Goal: Information Seeking & Learning: Compare options

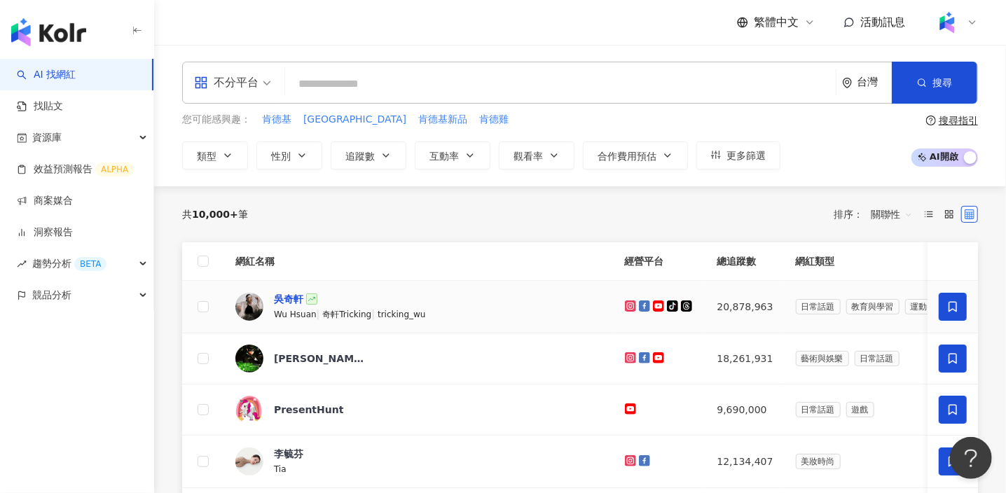
click at [292, 296] on div "吳奇軒" at bounding box center [288, 299] width 29 height 14
click at [418, 310] on span "tricking_wu" at bounding box center [402, 315] width 48 height 10
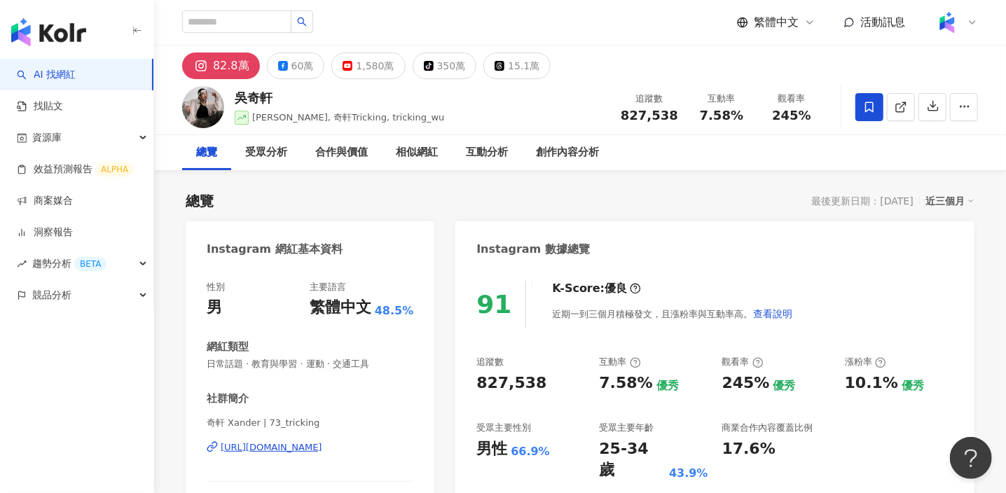
click at [779, 165] on div "總覽 受眾分析 合作與價值 相似網紅 互動分析 創作內容分析" at bounding box center [580, 152] width 796 height 35
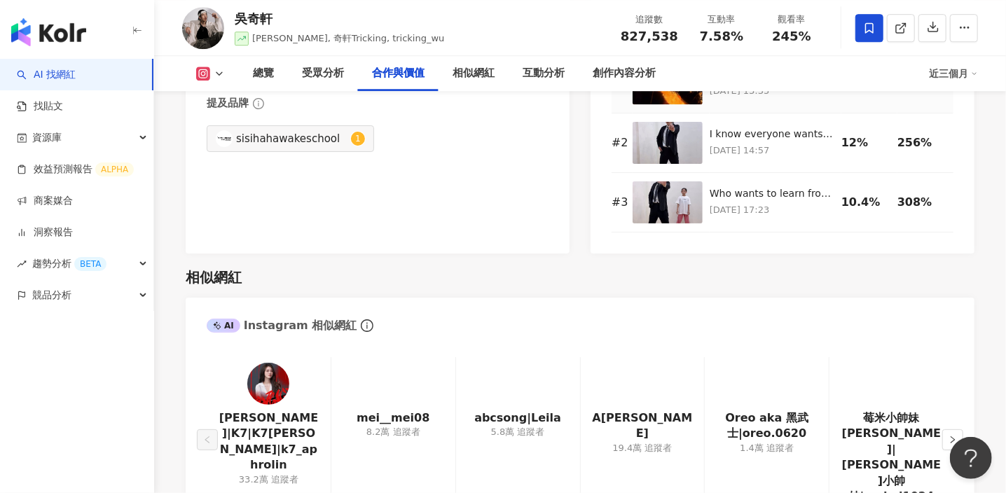
scroll to position [2277, 0]
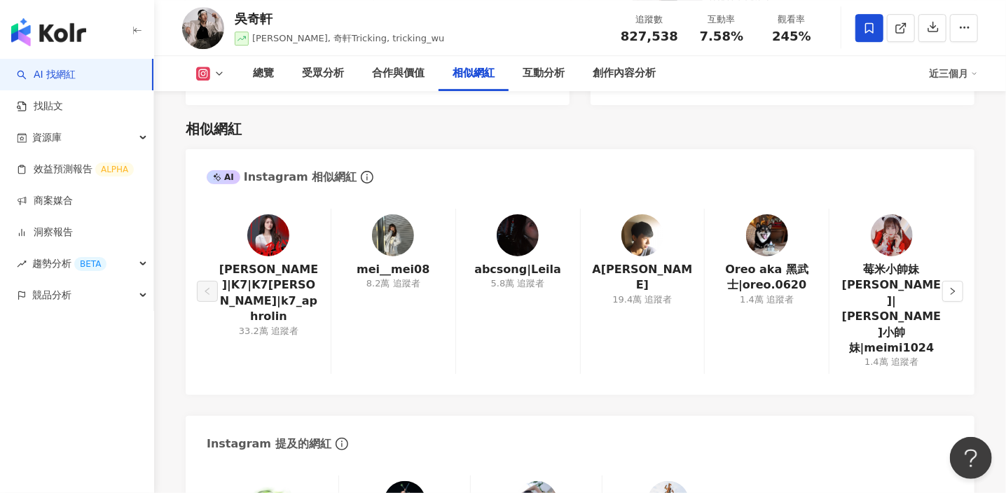
click at [800, 116] on div "相似網紅 AI Instagram 相似網紅 凱琪|K7|K7凱琪|k7_aphrolin 33.2萬 追蹤者 mei__mei08 8.2萬 追蹤者 abc…" at bounding box center [580, 384] width 789 height 559
click at [647, 246] on img at bounding box center [643, 235] width 42 height 42
click at [844, 108] on div "相似網紅 AI Instagram 相似網紅 凱琪|K7|K7凱琪|k7_aphrolin 33.2萬 追蹤者 mei__mei08 8.2萬 追蹤者 abc…" at bounding box center [580, 384] width 789 height 559
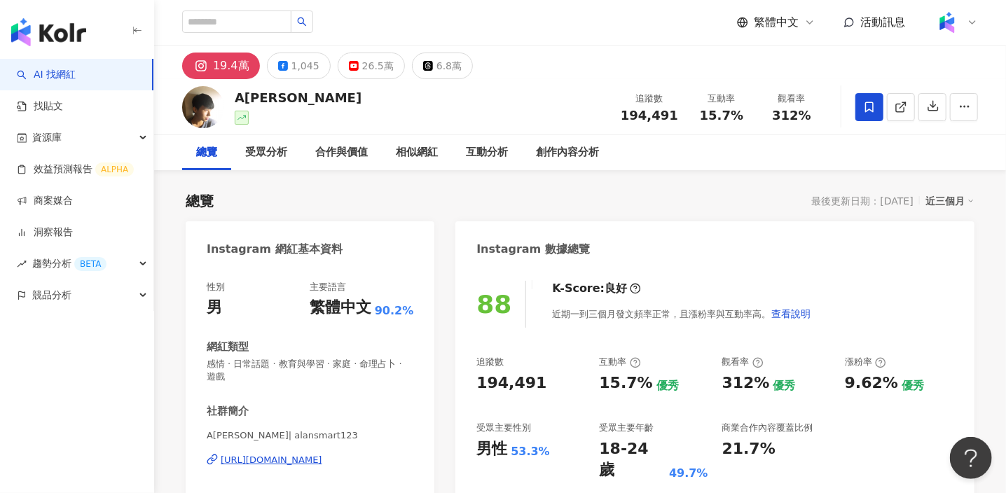
click at [808, 161] on div "總覽 受眾分析 合作與價值 相似網紅 互動分析 創作內容分析" at bounding box center [580, 152] width 796 height 35
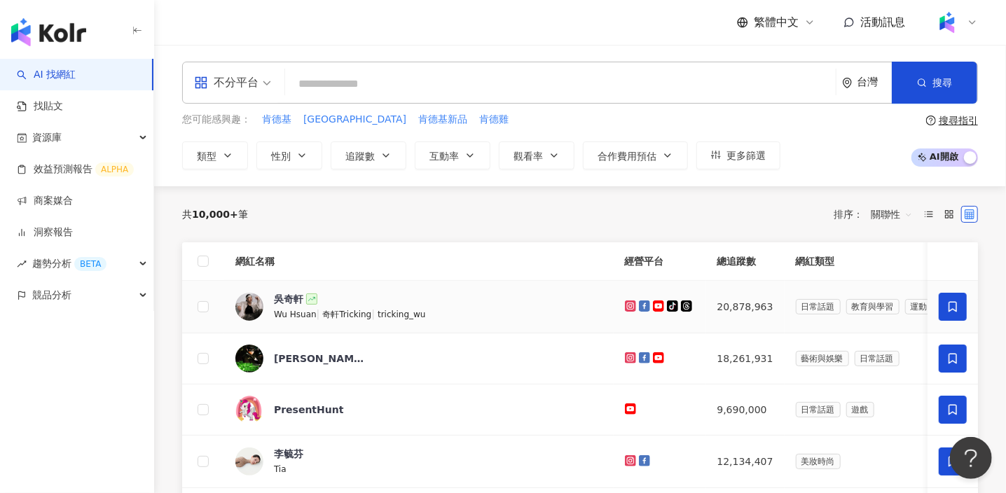
click at [363, 318] on span "奇軒Tricking" at bounding box center [346, 315] width 49 height 10
click at [76, 74] on link "AI 找網紅" at bounding box center [46, 75] width 59 height 14
click at [61, 76] on link "AI 找網紅" at bounding box center [46, 75] width 59 height 14
click at [377, 83] on input "search" at bounding box center [561, 84] width 540 height 27
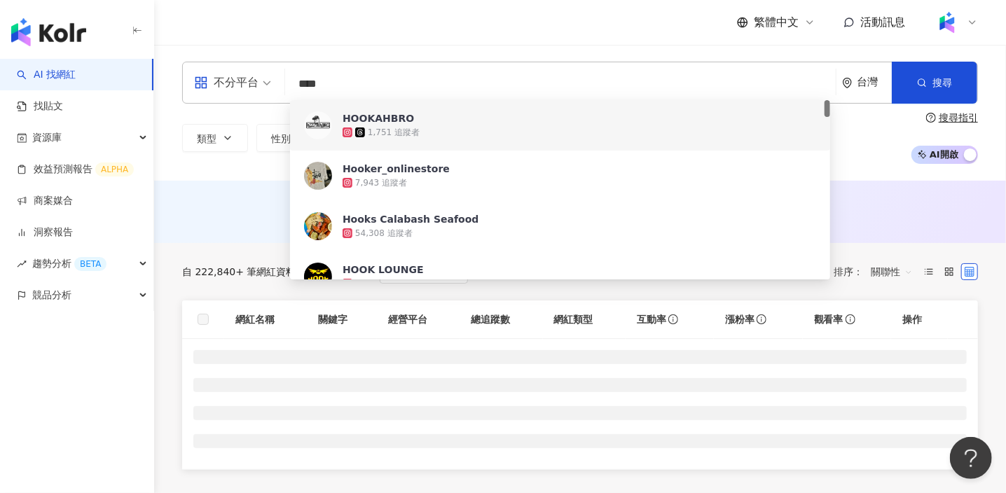
type input "****"
click at [456, 39] on div "繁體中文 活動訊息" at bounding box center [580, 22] width 796 height 45
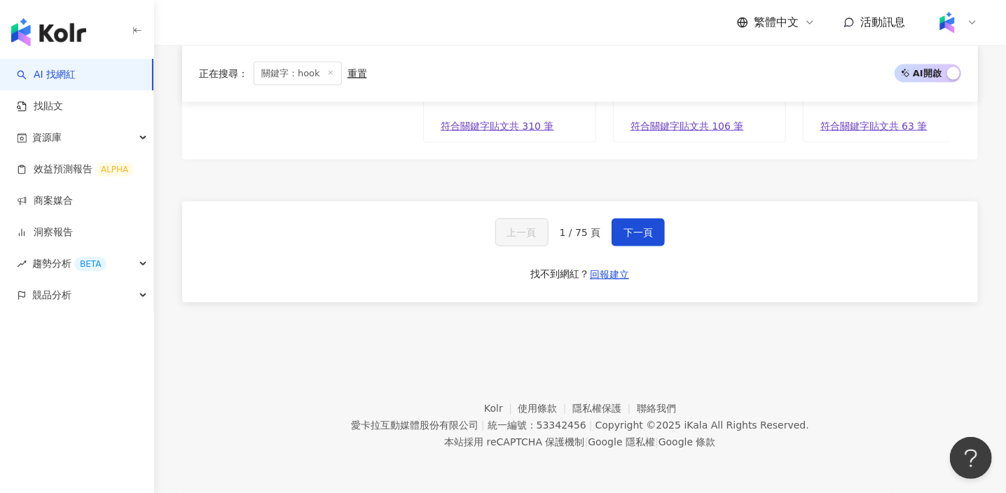
scroll to position [875, 0]
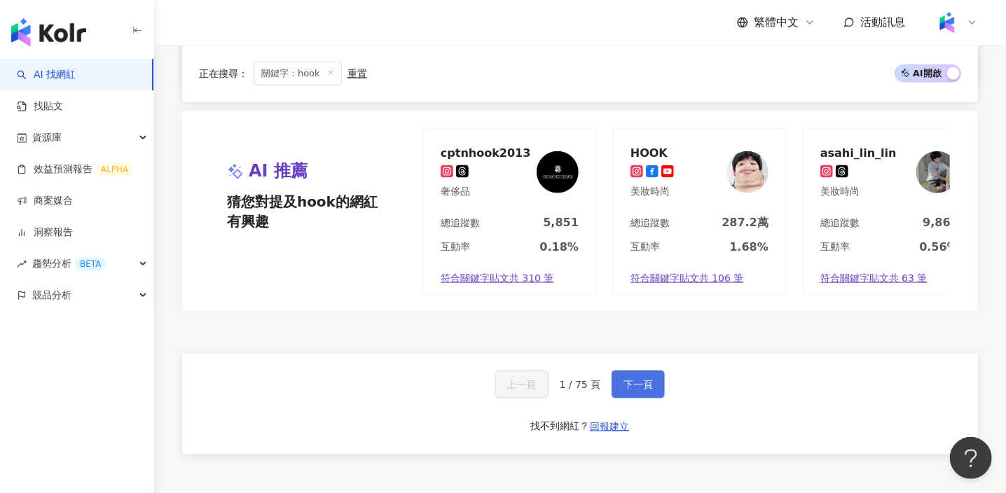
click at [651, 399] on button "下一頁" at bounding box center [638, 385] width 53 height 28
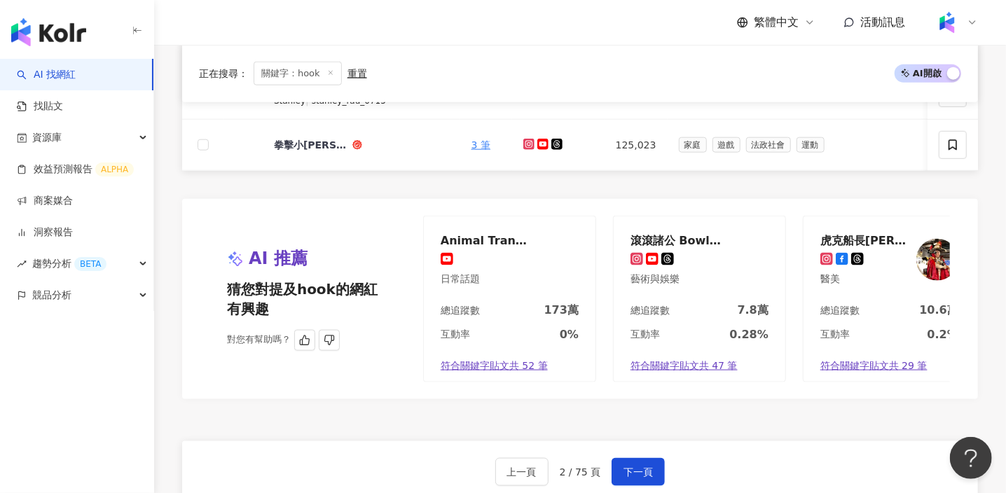
scroll to position [706, 0]
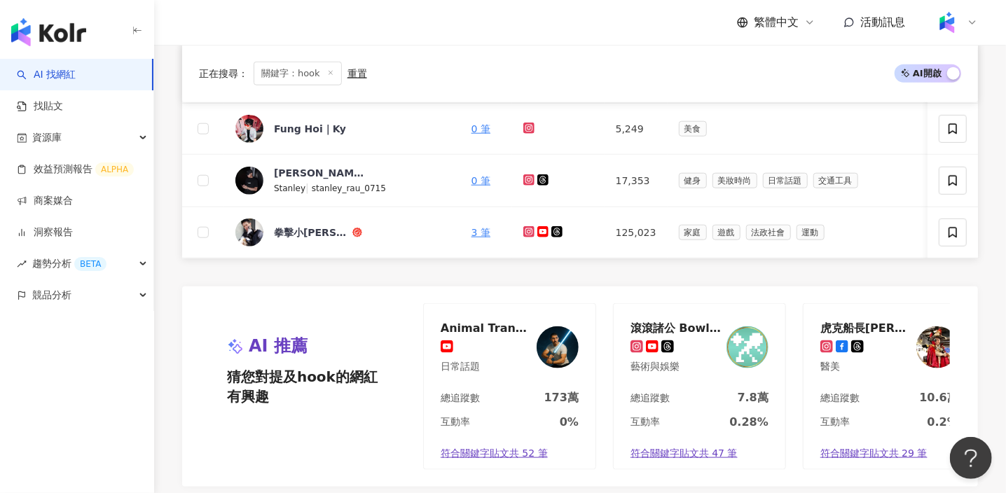
click at [806, 81] on div "正在搜尋 ： 關鍵字：hook 重置 AI 開啟 AI 關閉" at bounding box center [580, 74] width 762 height 24
click at [308, 123] on div "Fung Hoi｜Ky" at bounding box center [310, 129] width 72 height 14
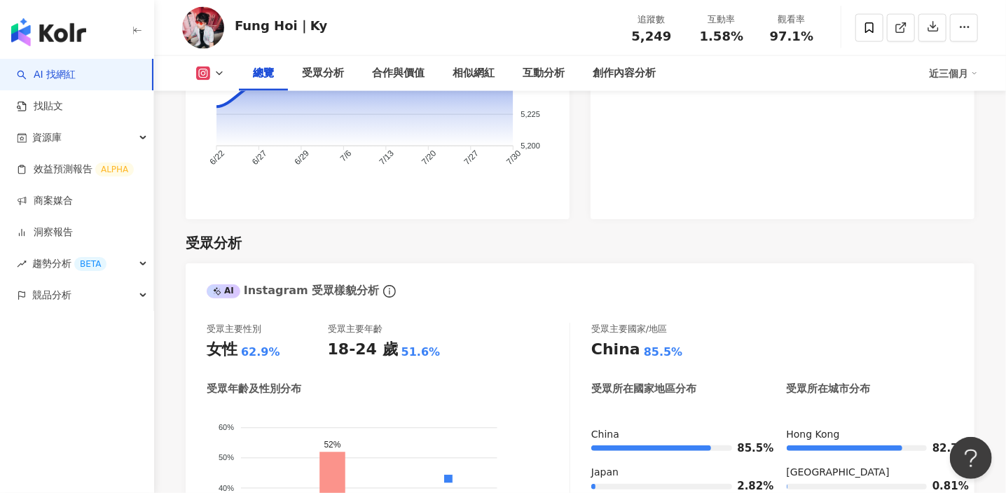
scroll to position [1051, 0]
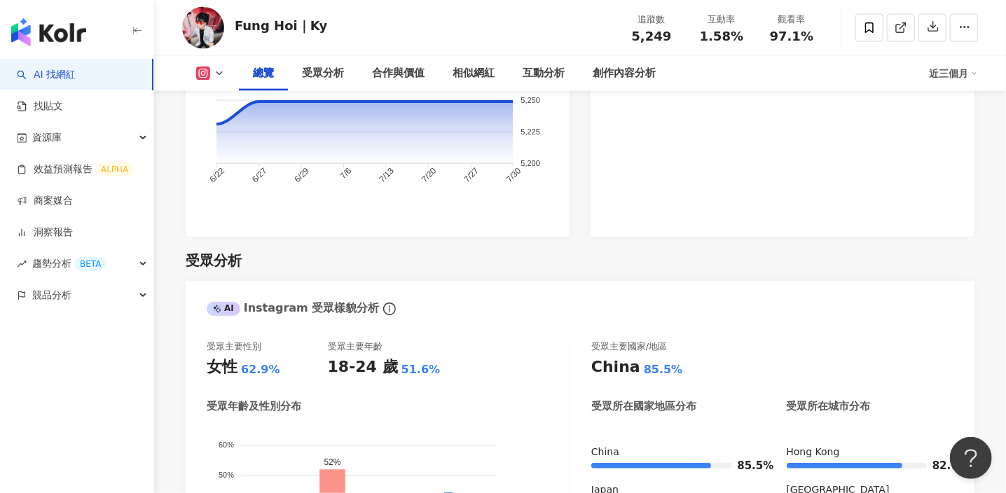
click at [76, 68] on link "AI 找網紅" at bounding box center [46, 75] width 59 height 14
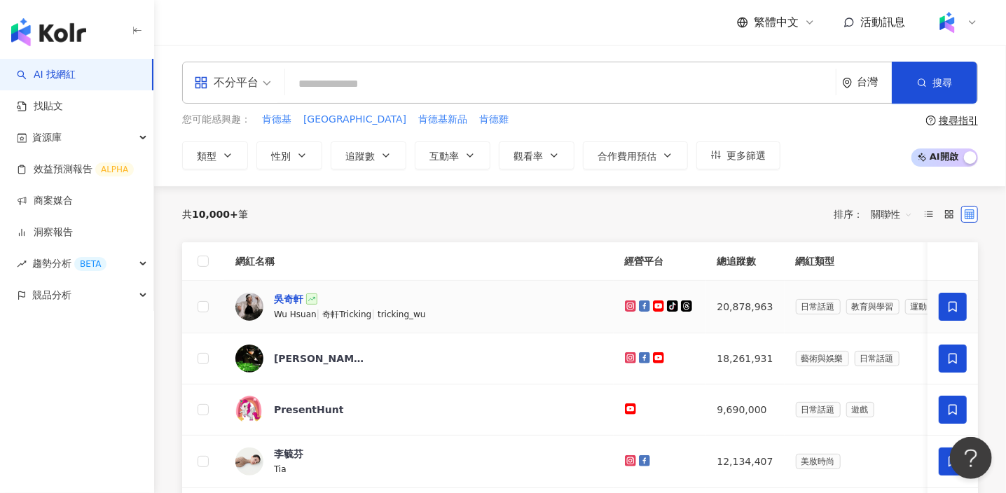
click at [289, 301] on div "吳奇軒" at bounding box center [288, 299] width 29 height 14
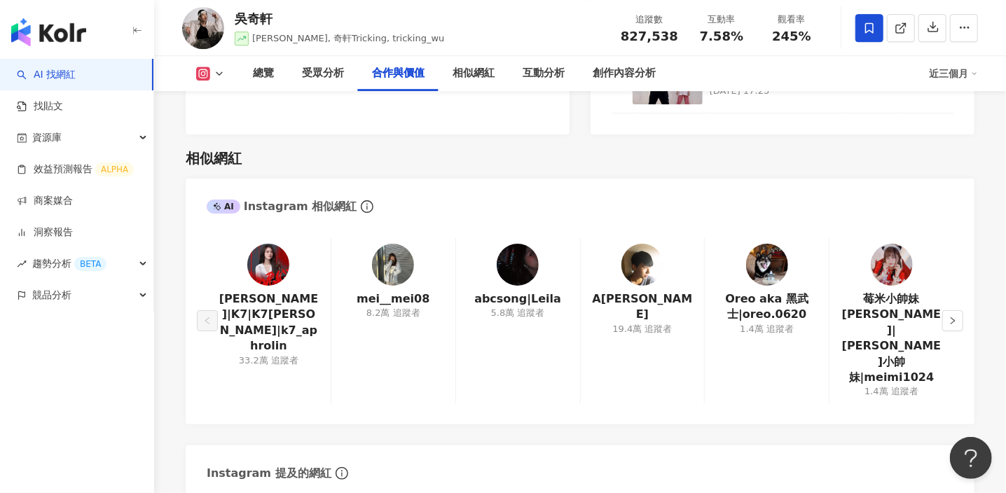
scroll to position [2277, 0]
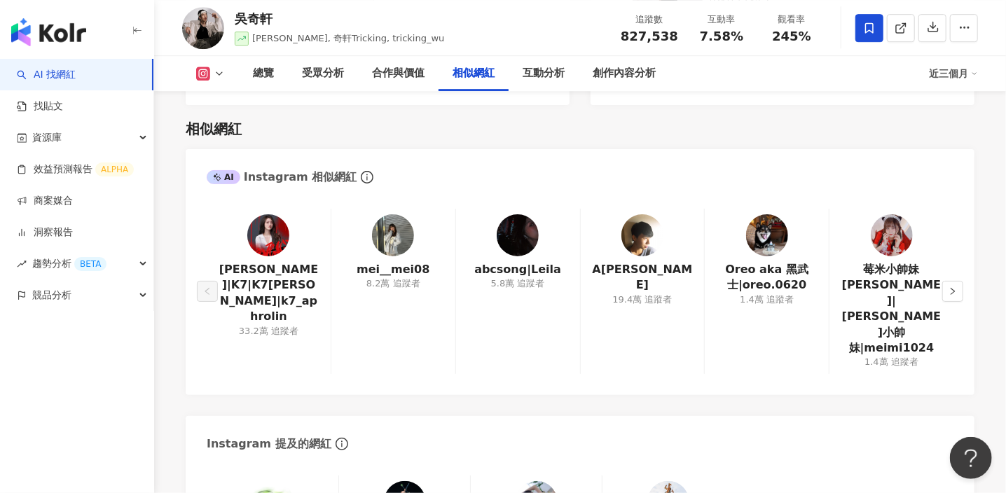
click at [835, 130] on div "相似網紅" at bounding box center [580, 129] width 789 height 20
click at [282, 270] on link "[PERSON_NAME]|K7|K7[PERSON_NAME]|k7_aphrolin" at bounding box center [269, 293] width 102 height 63
click at [650, 130] on div "相似網紅" at bounding box center [580, 129] width 789 height 20
click at [834, 125] on div "相似網紅" at bounding box center [580, 129] width 789 height 20
click at [959, 281] on button "button" at bounding box center [953, 291] width 21 height 21
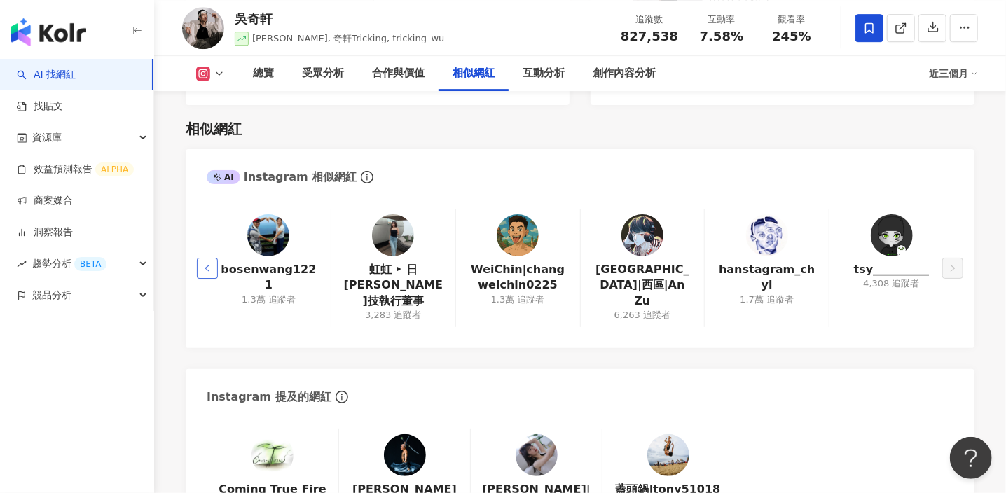
click at [200, 258] on button "button" at bounding box center [207, 268] width 21 height 21
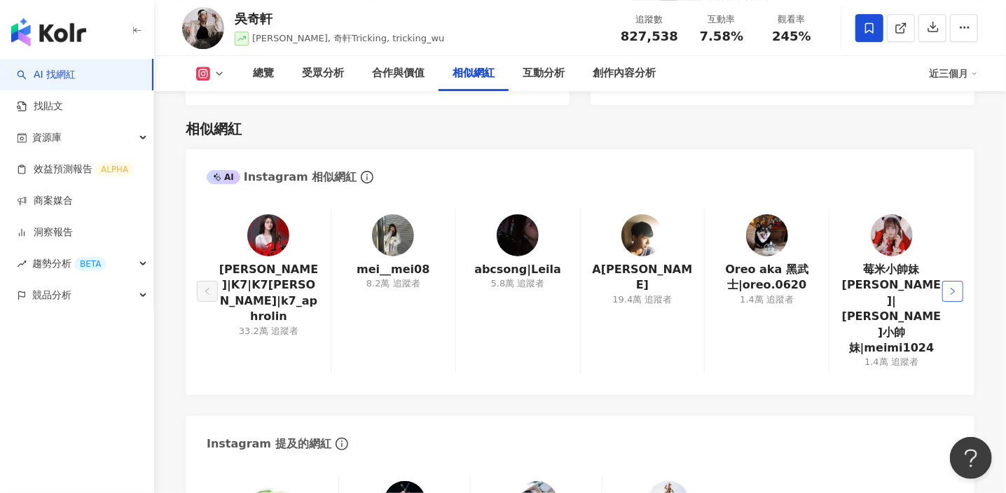
click at [954, 287] on icon "right" at bounding box center [953, 291] width 8 height 8
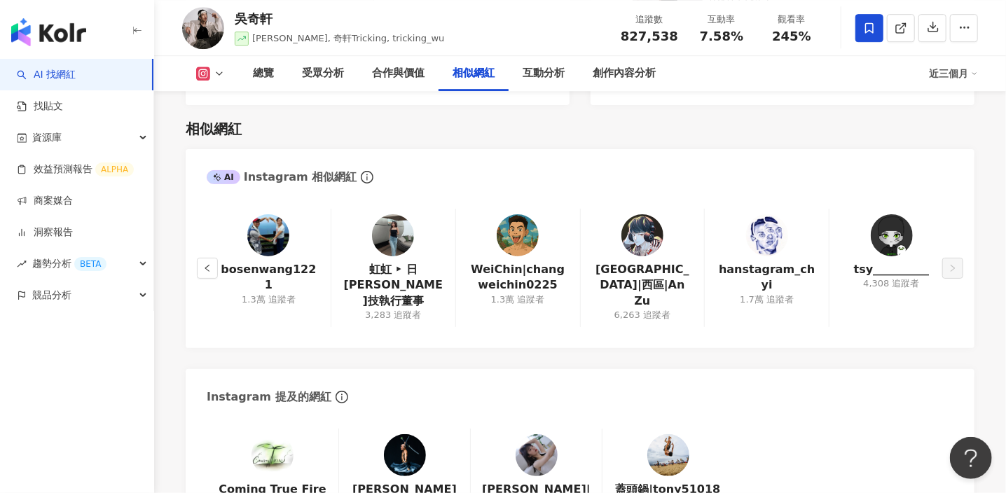
click at [840, 109] on div "相似網紅 AI Instagram 相似網紅 bosenwang1221 1.3萬 追蹤者 虹虹 ‣ 日喬恩生技執行董事 3,283 追蹤者 WeiChin|…" at bounding box center [580, 361] width 789 height 512
click at [209, 264] on icon "left" at bounding box center [207, 268] width 8 height 8
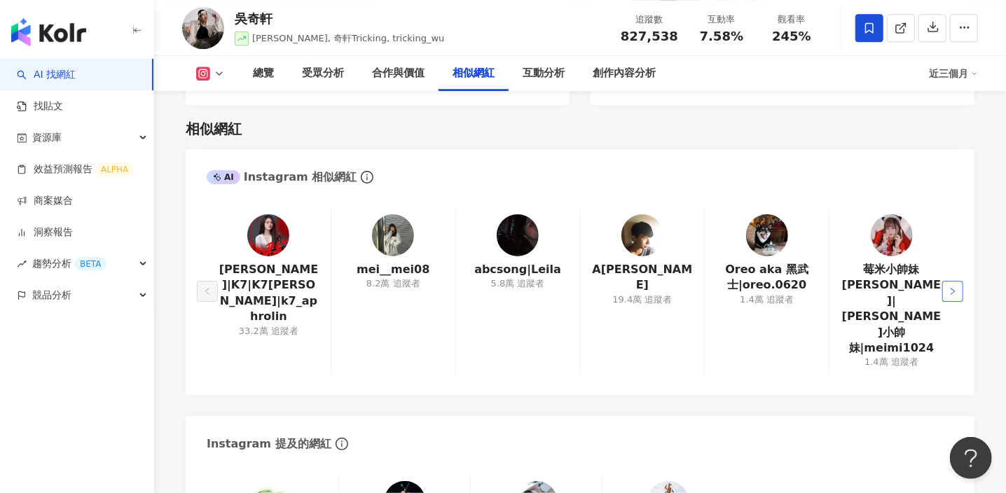
click at [961, 281] on button "button" at bounding box center [953, 291] width 21 height 21
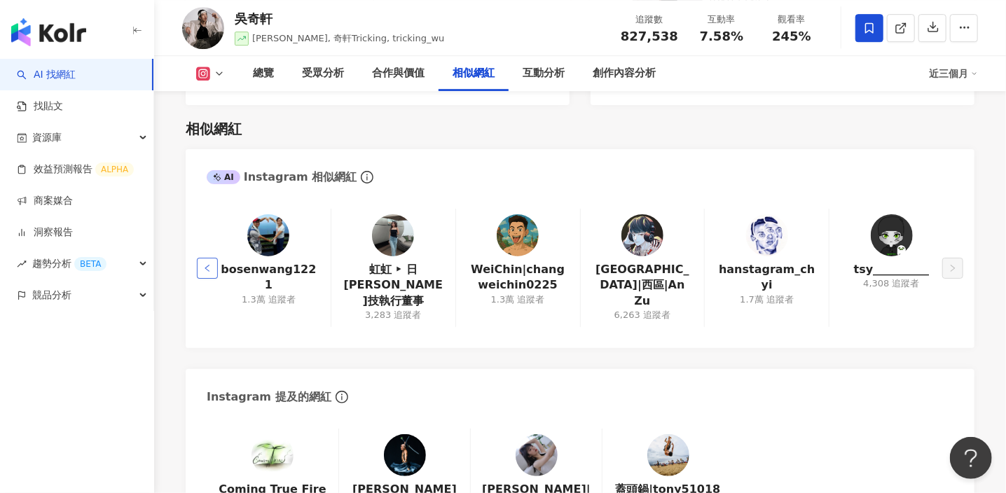
click at [203, 264] on icon "left" at bounding box center [207, 268] width 8 height 8
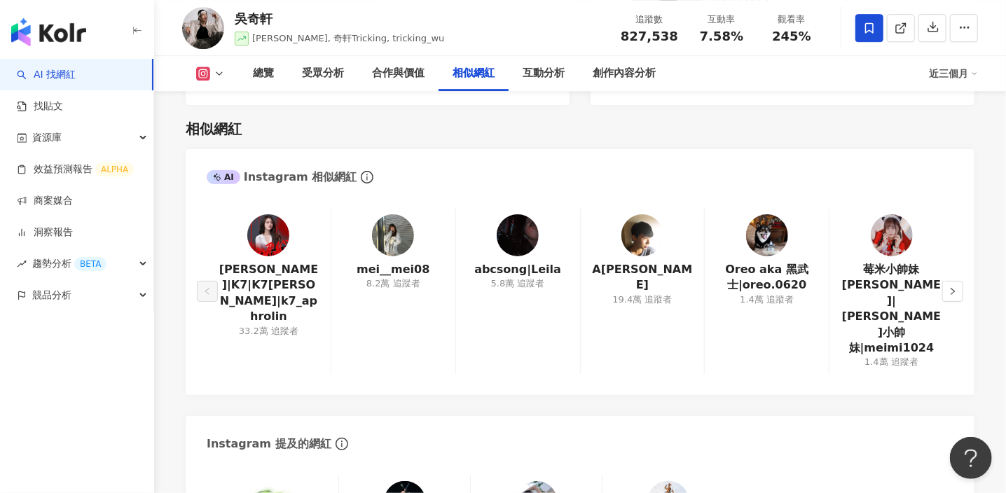
click at [820, 128] on div "相似網紅" at bounding box center [580, 129] width 789 height 20
click at [954, 288] on icon "right" at bounding box center [953, 291] width 4 height 7
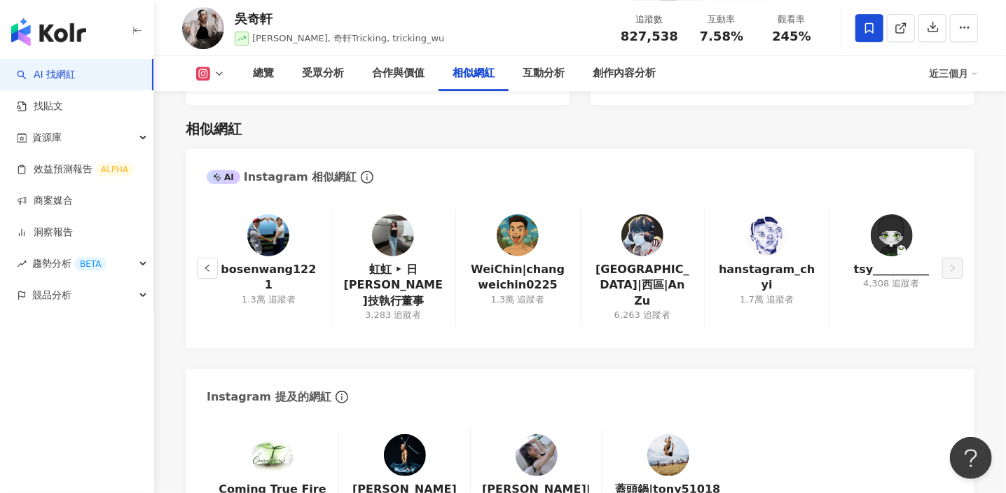
click at [866, 124] on div "相似網紅" at bounding box center [580, 129] width 789 height 20
click at [195, 254] on div "bosenwang1221 1.3萬 追蹤者 虹虹 ‣ 日喬恩生技執行董事 3,283 追蹤者 WeiChin|changweichin0225 1.3萬 追…" at bounding box center [580, 271] width 789 height 153
click at [203, 264] on icon "left" at bounding box center [207, 268] width 8 height 8
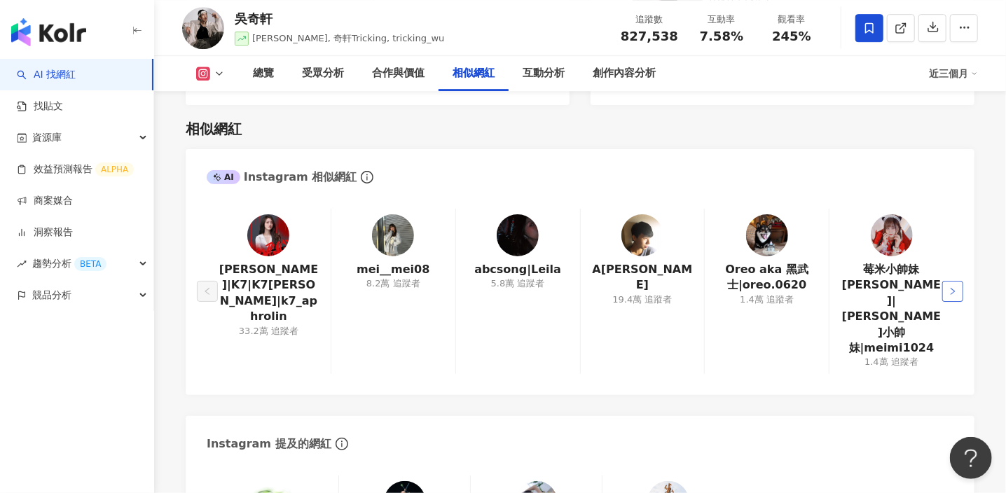
click at [947, 281] on button "button" at bounding box center [953, 291] width 21 height 21
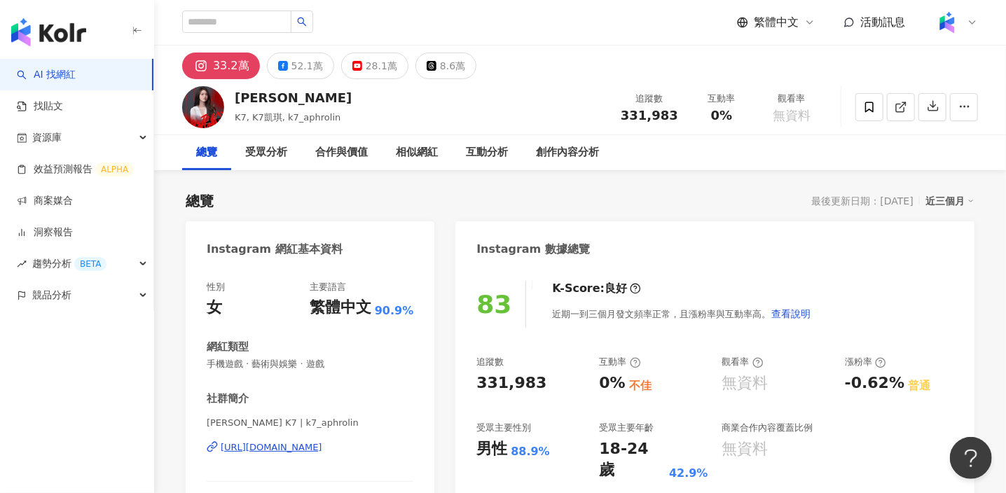
click at [798, 157] on div "總覽 受眾分析 合作與價值 相似網紅 互動分析 創作內容分析" at bounding box center [580, 152] width 796 height 35
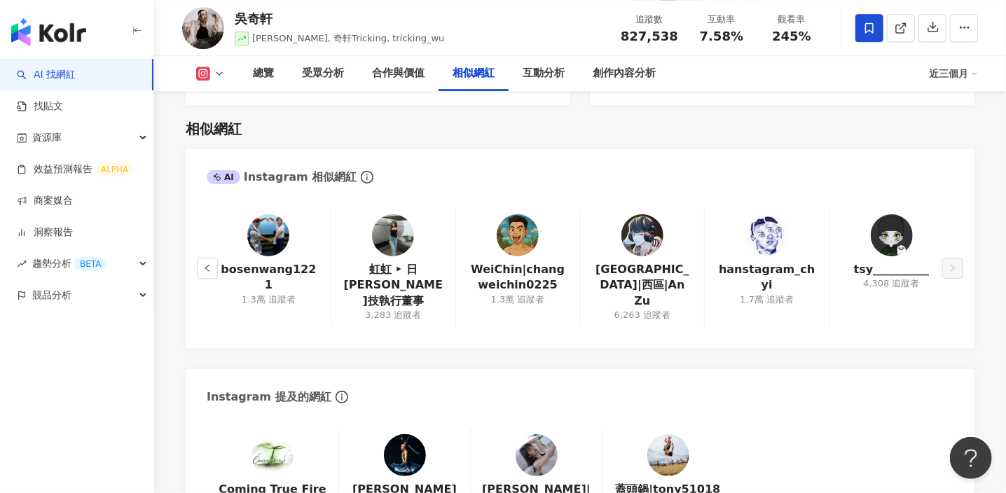
scroll to position [2277, 0]
click at [210, 264] on icon "left" at bounding box center [207, 268] width 8 height 8
